Goal: Task Accomplishment & Management: Manage account settings

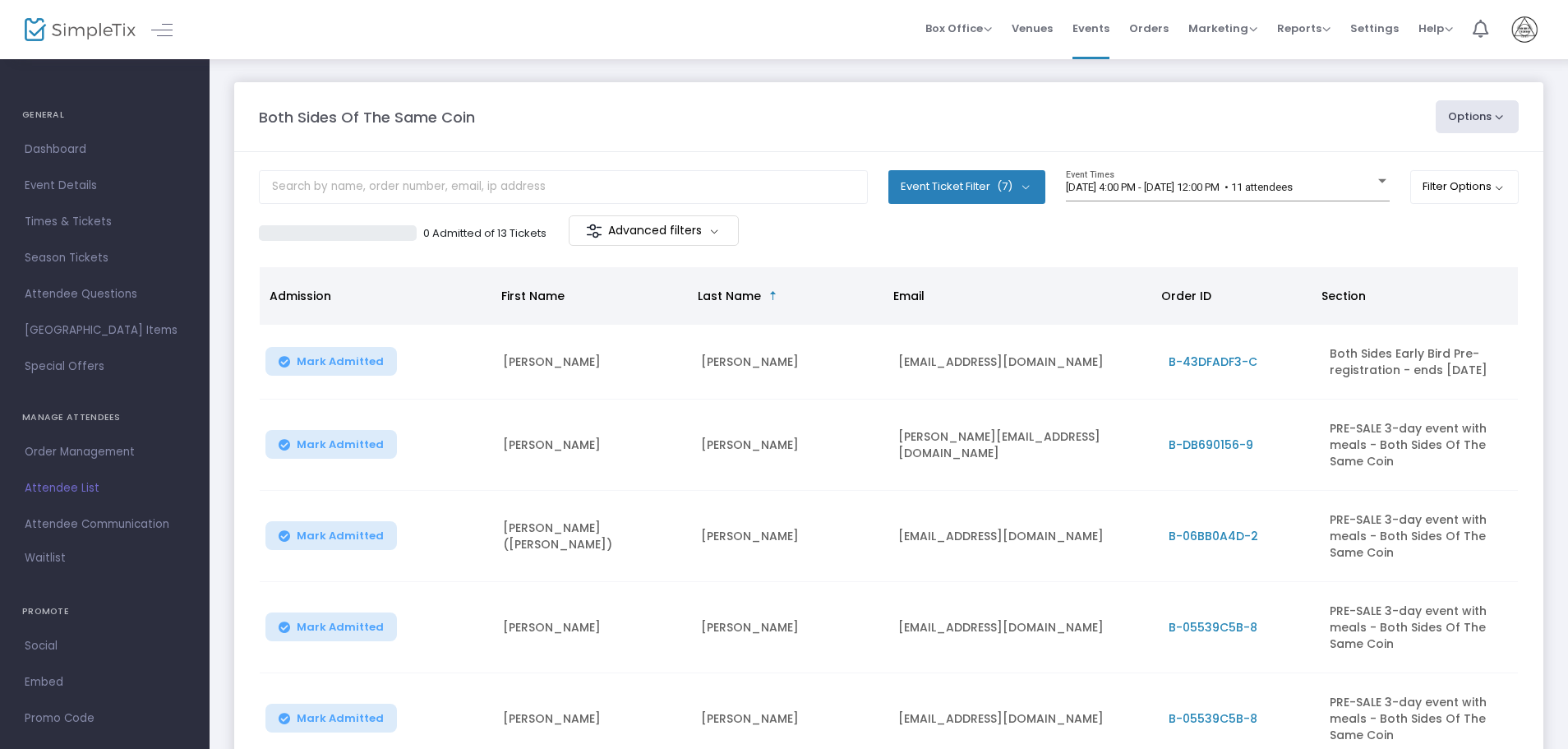
click at [52, 115] on h4 "GENERAL" at bounding box center [105, 114] width 166 height 33
click at [51, 116] on h4 "GENERAL" at bounding box center [105, 114] width 166 height 33
click at [1051, 30] on span "Venues" at bounding box center [1032, 28] width 41 height 42
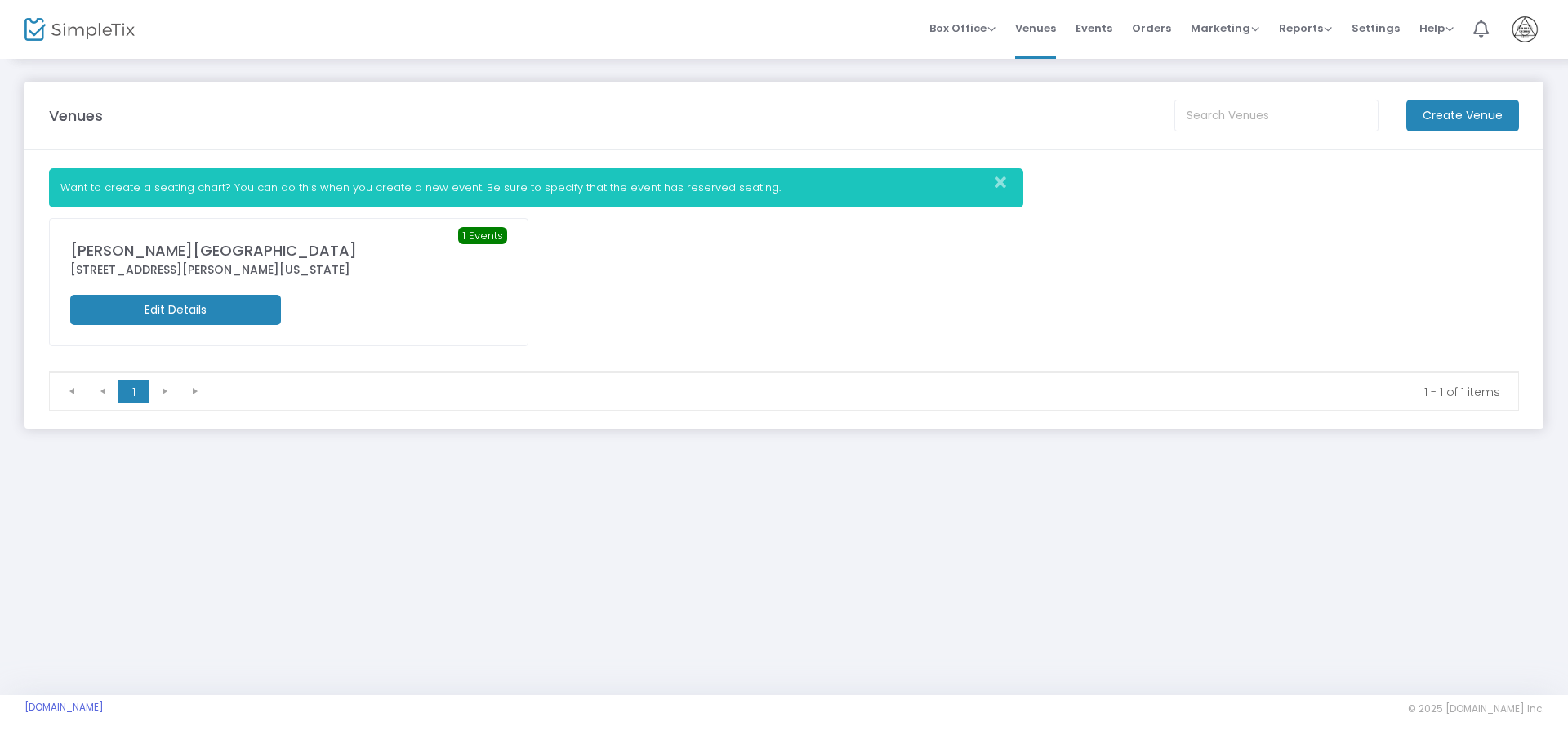
click at [182, 315] on m-button "Edit Details" at bounding box center [176, 310] width 211 height 30
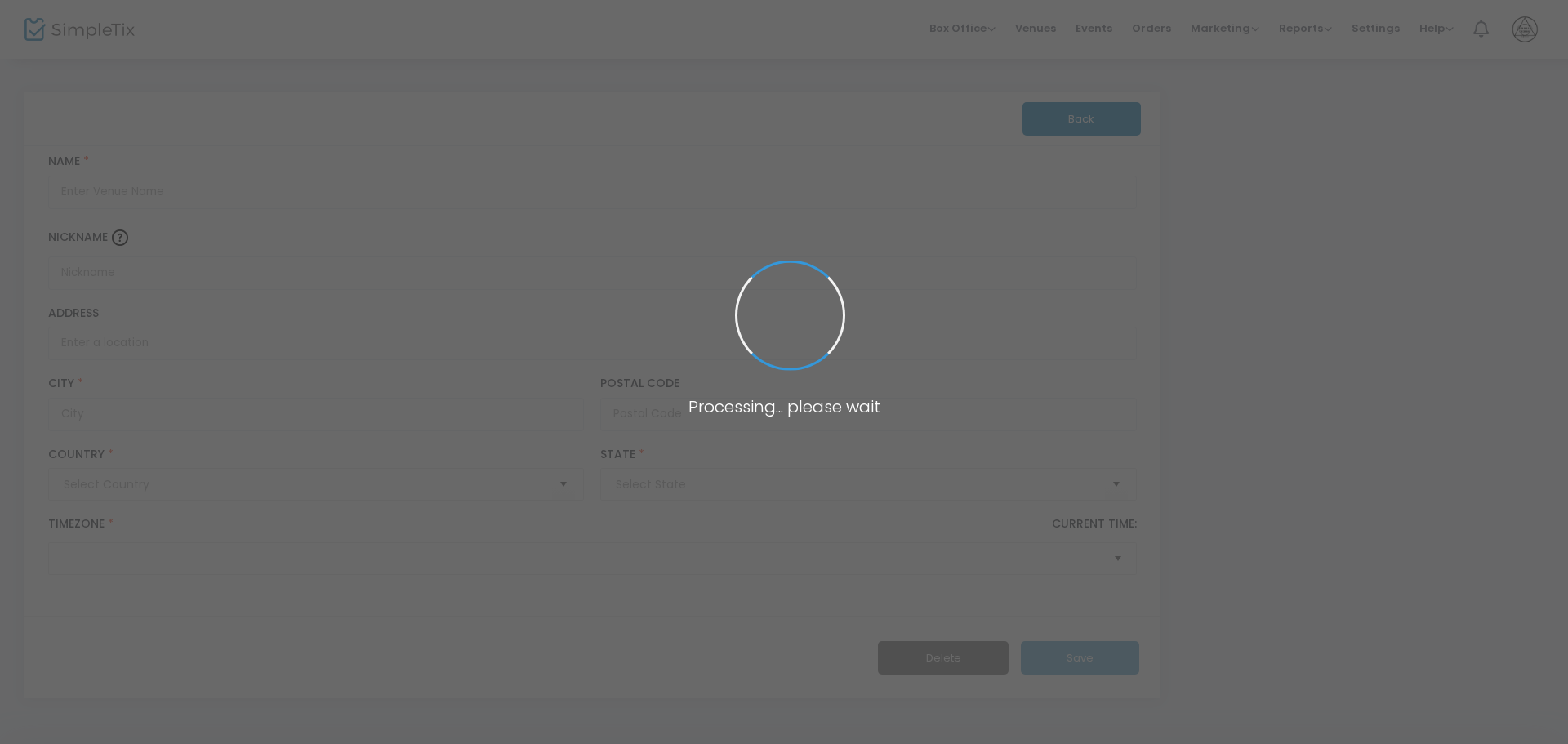
type input "[GEOGRAPHIC_DATA]"
type input "[PERSON_NAME][GEOGRAPHIC_DATA]"
type input "[STREET_ADDRESS][PERSON_NAME]"
type input "[PERSON_NAME]"
type input "39056"
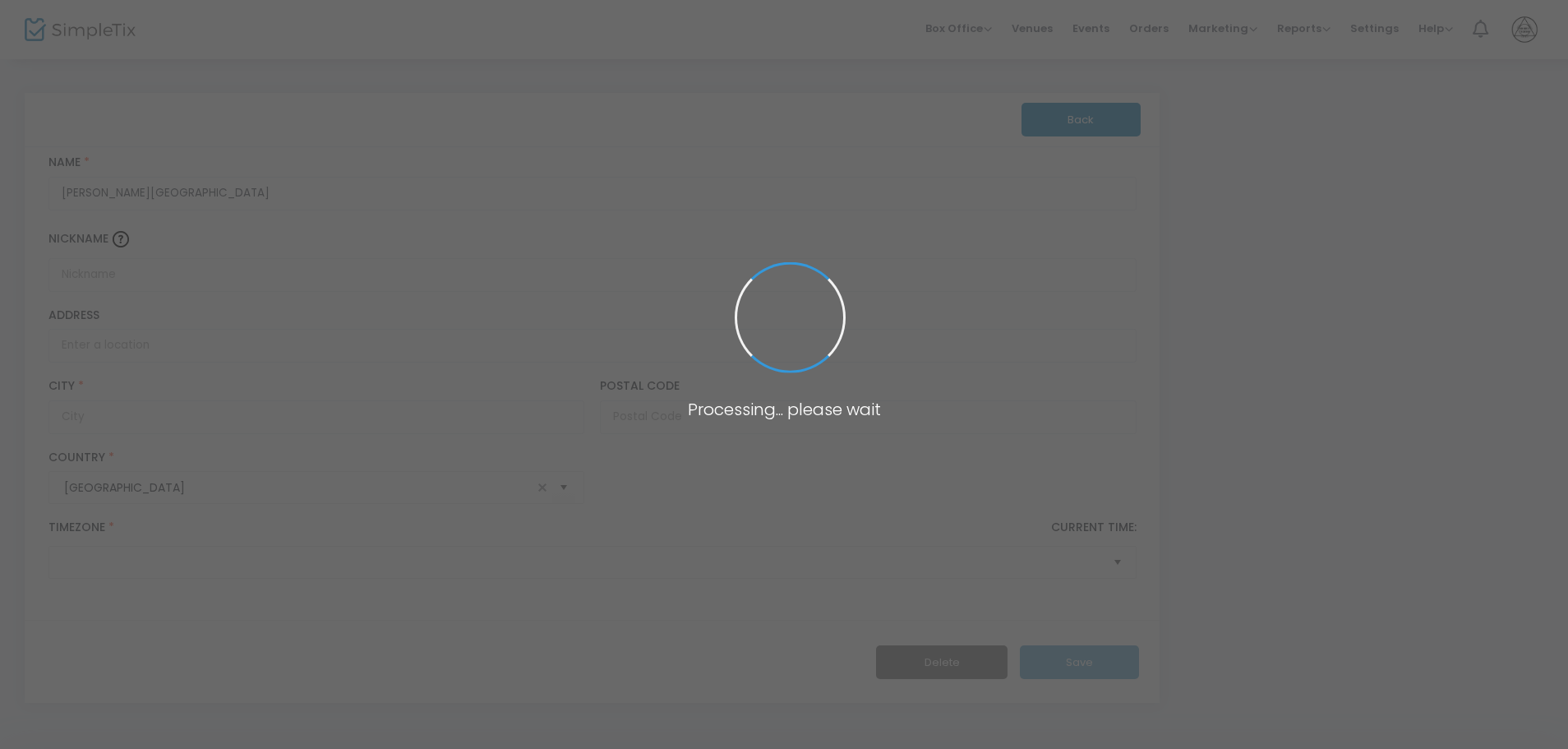
type input "[GEOGRAPHIC_DATA]"
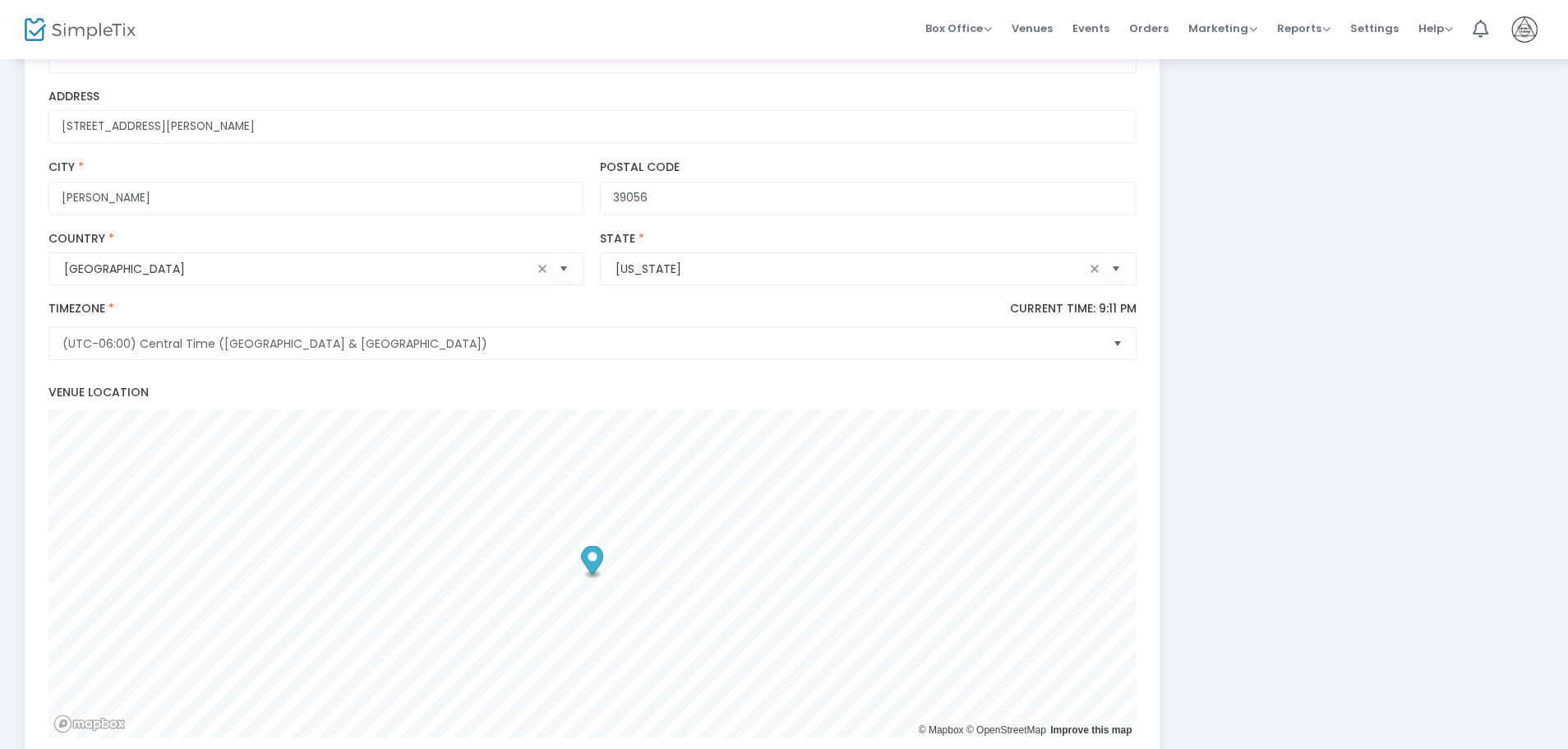
scroll to position [438, 0]
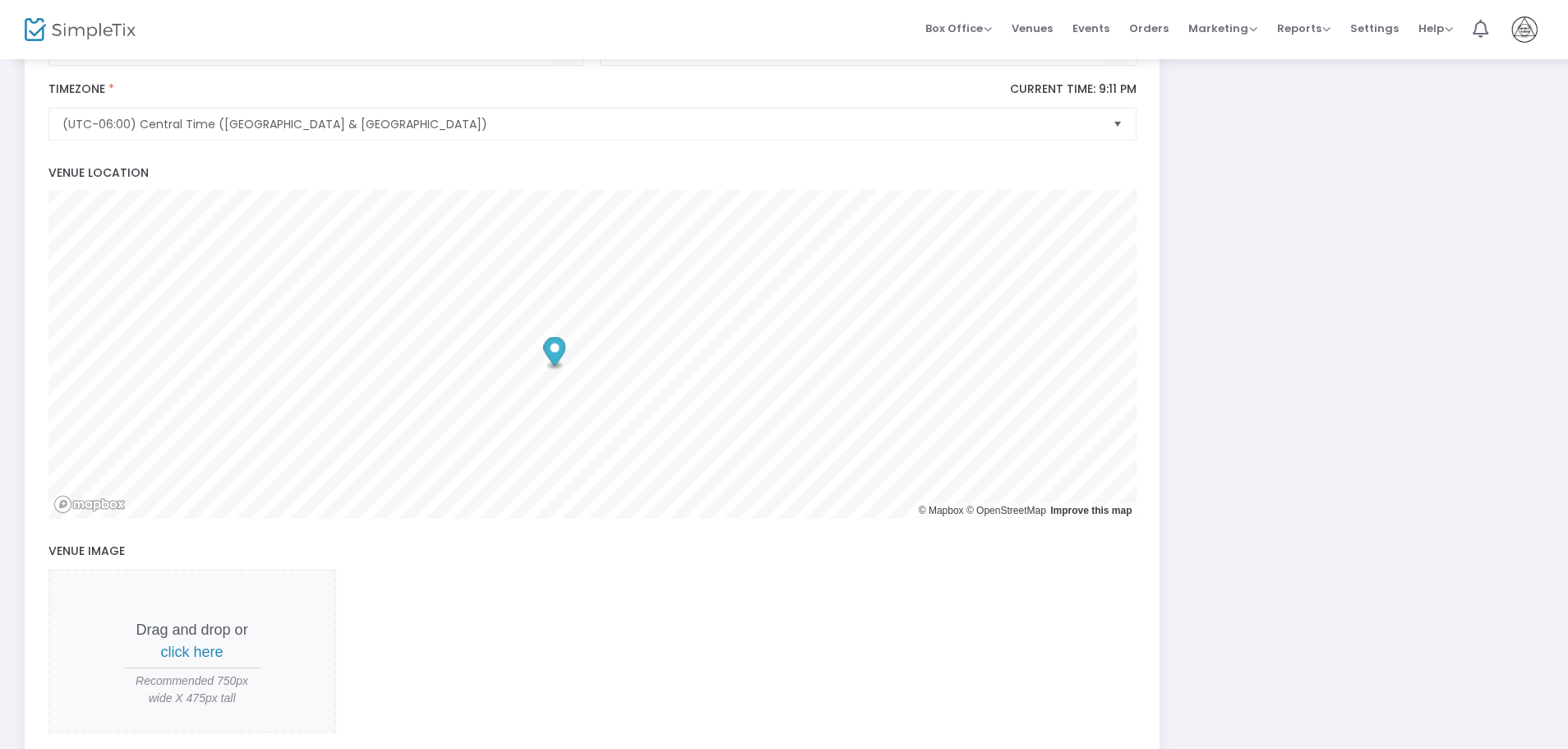
click at [216, 650] on span "click here" at bounding box center [192, 651] width 62 height 17
